Goal: Information Seeking & Learning: Learn about a topic

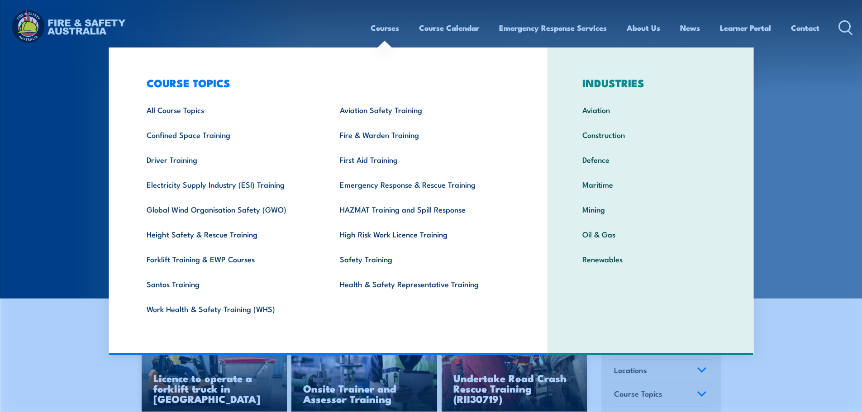
click at [386, 26] on link "Courses" at bounding box center [385, 28] width 29 height 24
click at [413, 188] on link "Emergency Response & Rescue Training" at bounding box center [422, 184] width 193 height 25
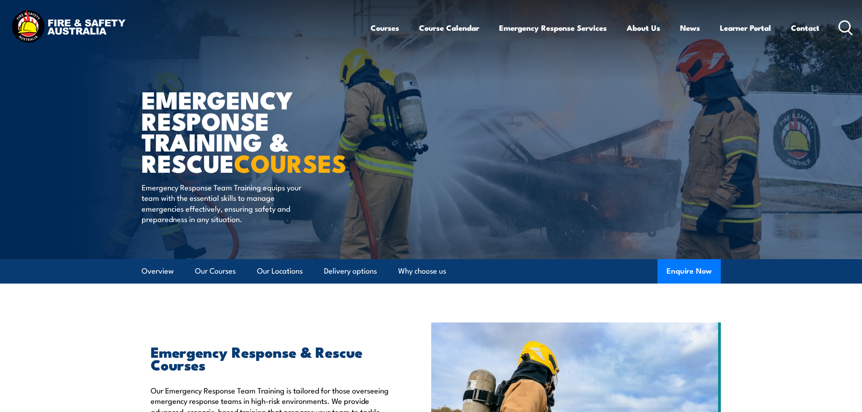
click at [19, 28] on img at bounding box center [68, 27] width 119 height 39
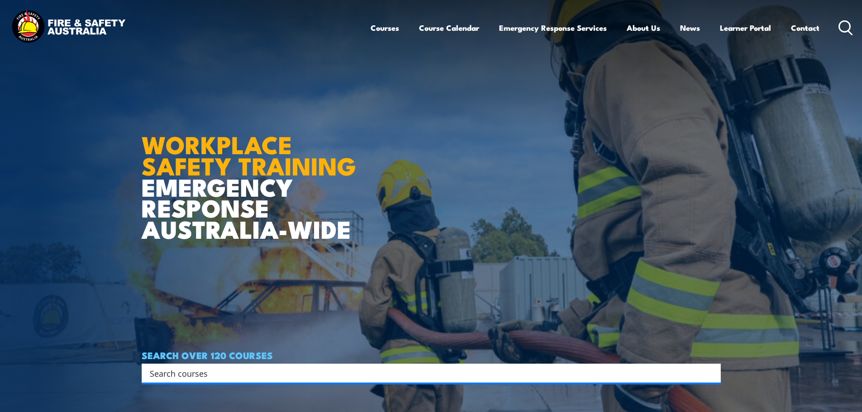
click at [219, 367] on input "Search input" at bounding box center [425, 373] width 551 height 14
type input "advanced rescue training"
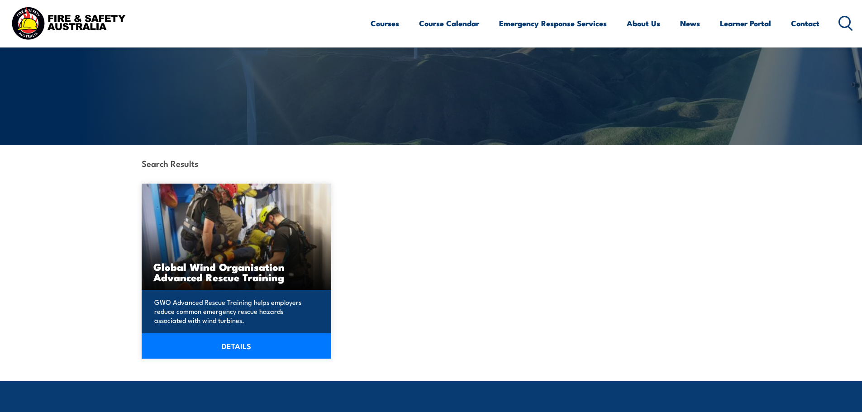
scroll to position [136, 0]
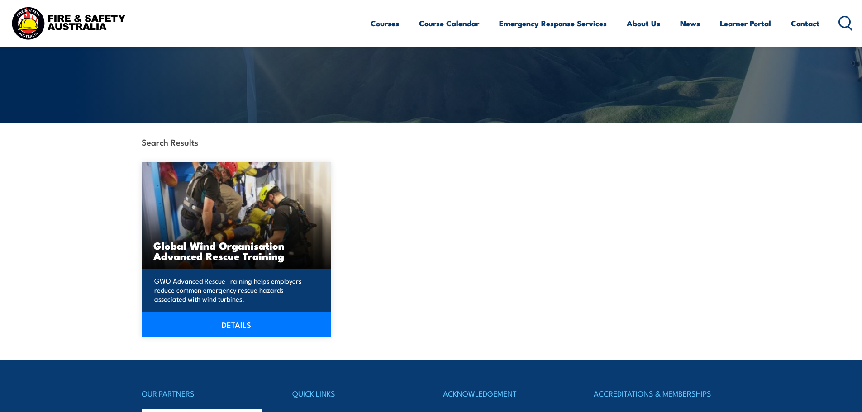
click at [253, 326] on link "DETAILS" at bounding box center [237, 324] width 190 height 25
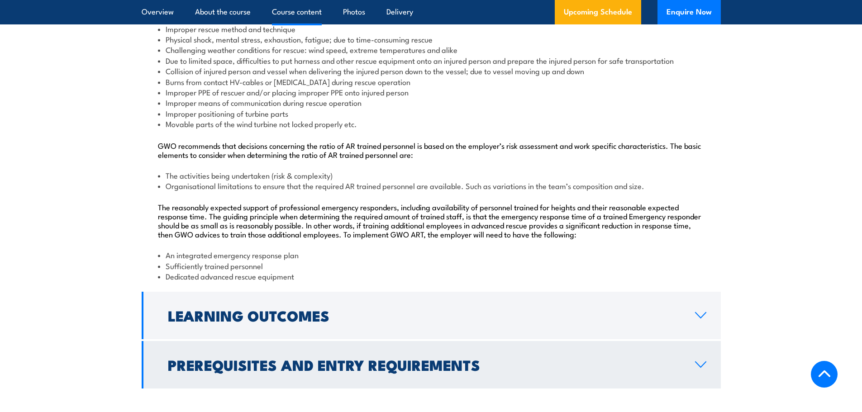
scroll to position [905, 0]
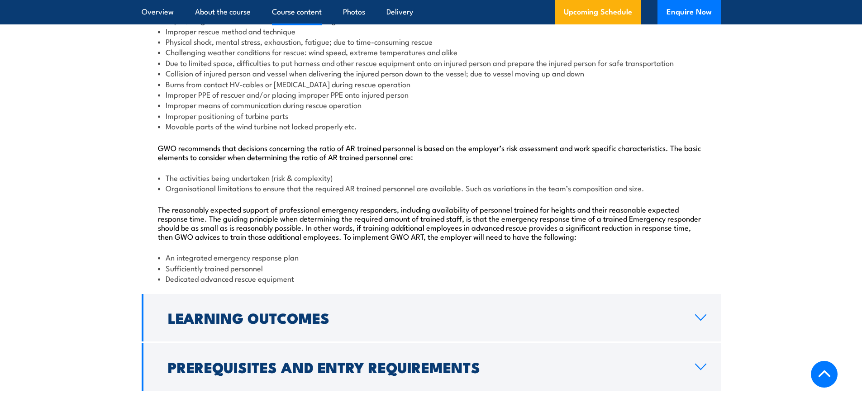
click at [366, 206] on div "GWO Advanced Rescue Training supports the employer by mitigating numerous commo…" at bounding box center [431, 123] width 579 height 338
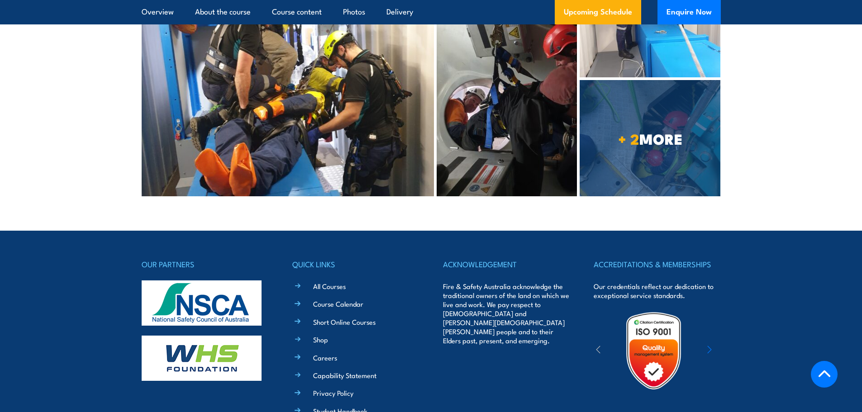
scroll to position [2210, 0]
